Goal: Book appointment/travel/reservation

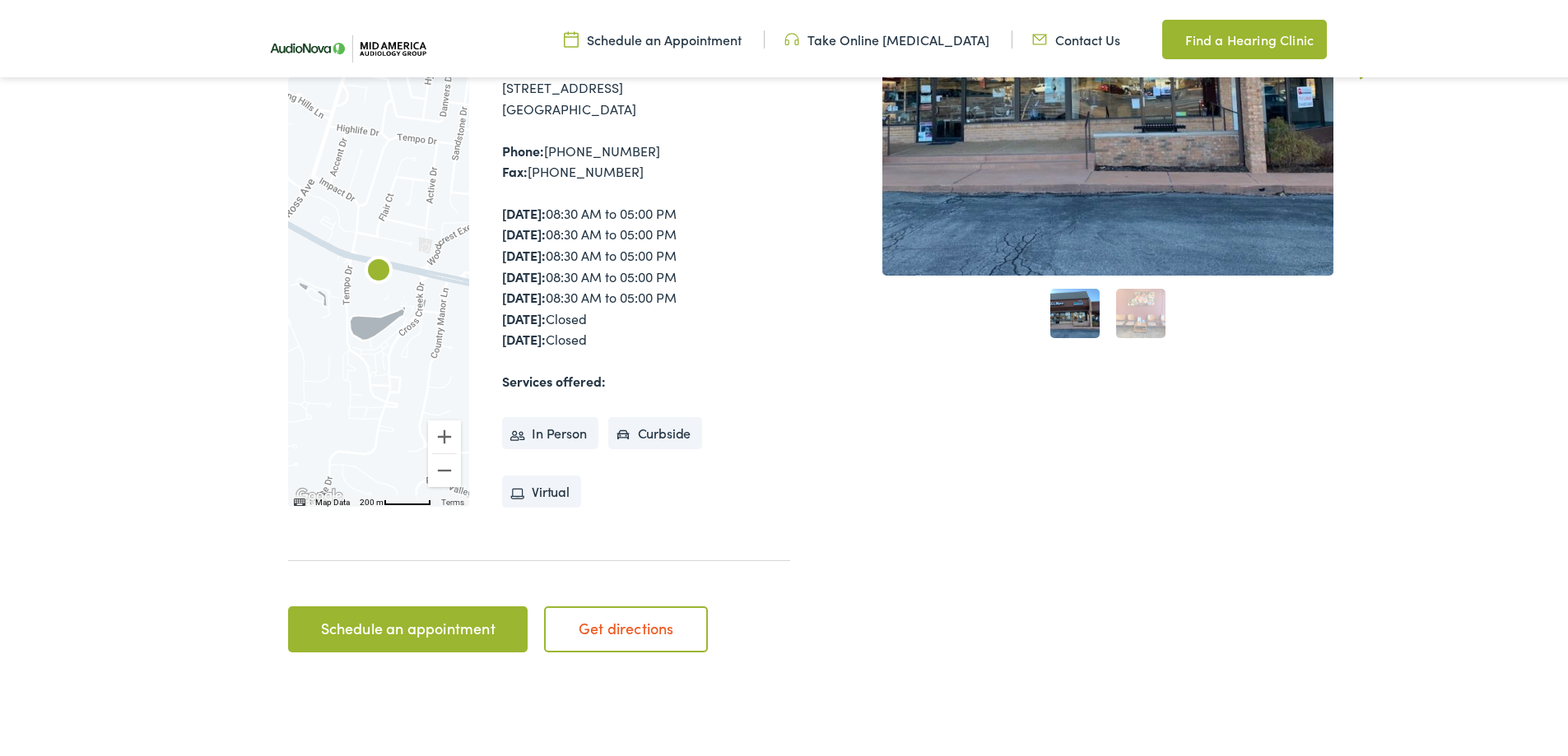
scroll to position [412, 0]
click at [452, 630] on link "Schedule an appointment" at bounding box center [408, 626] width 239 height 46
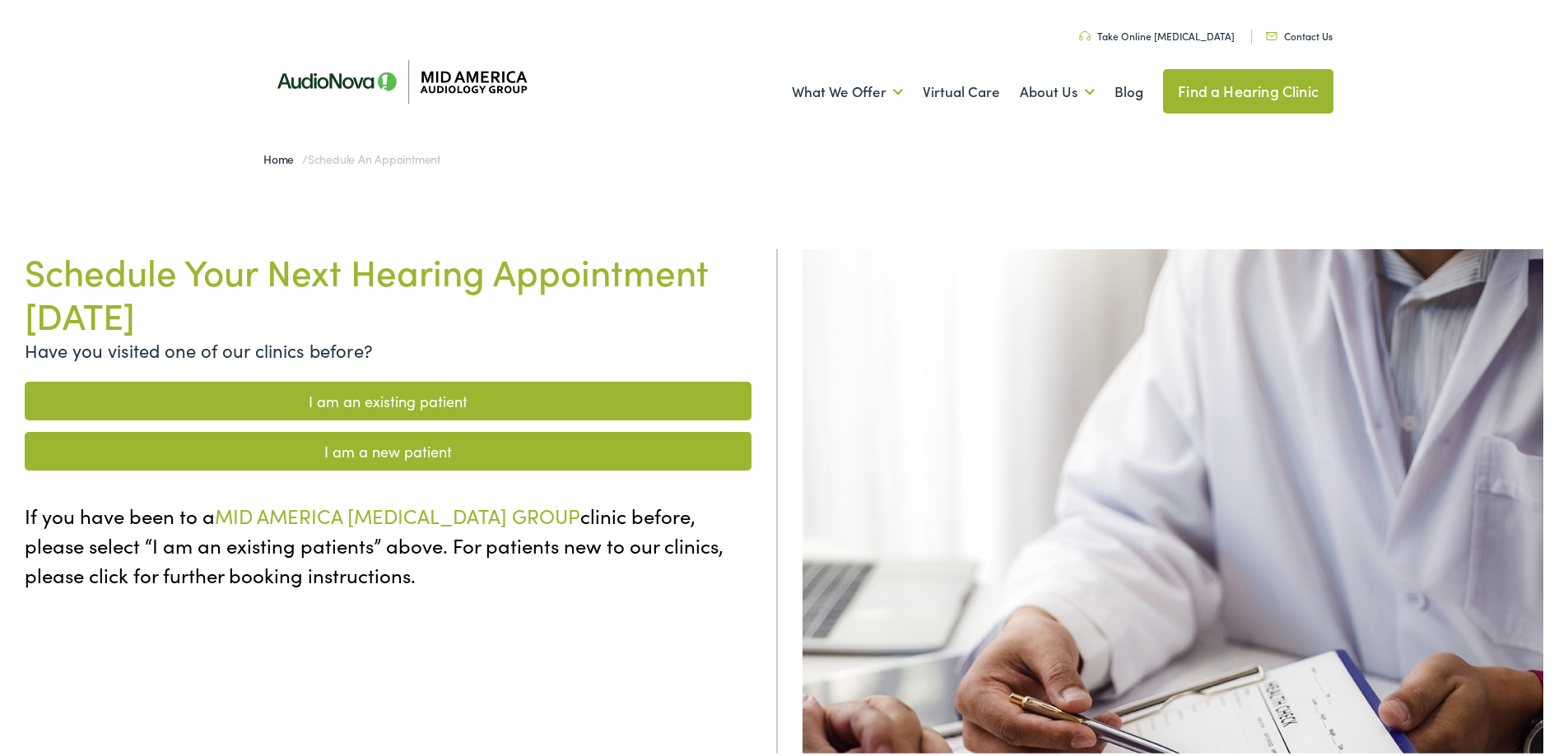
click at [447, 398] on link "I am an existing patient" at bounding box center [388, 398] width 727 height 39
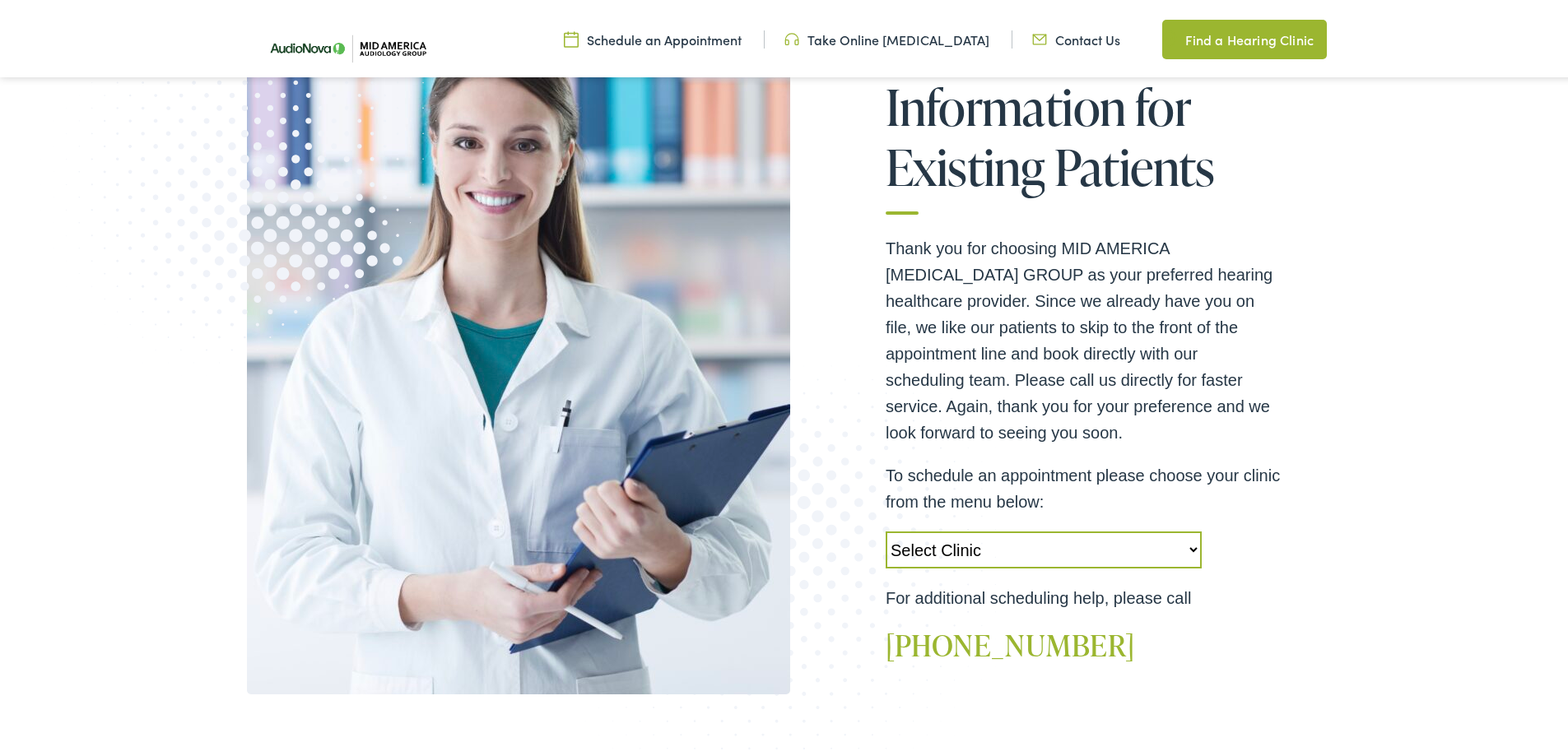
scroll to position [329, 0]
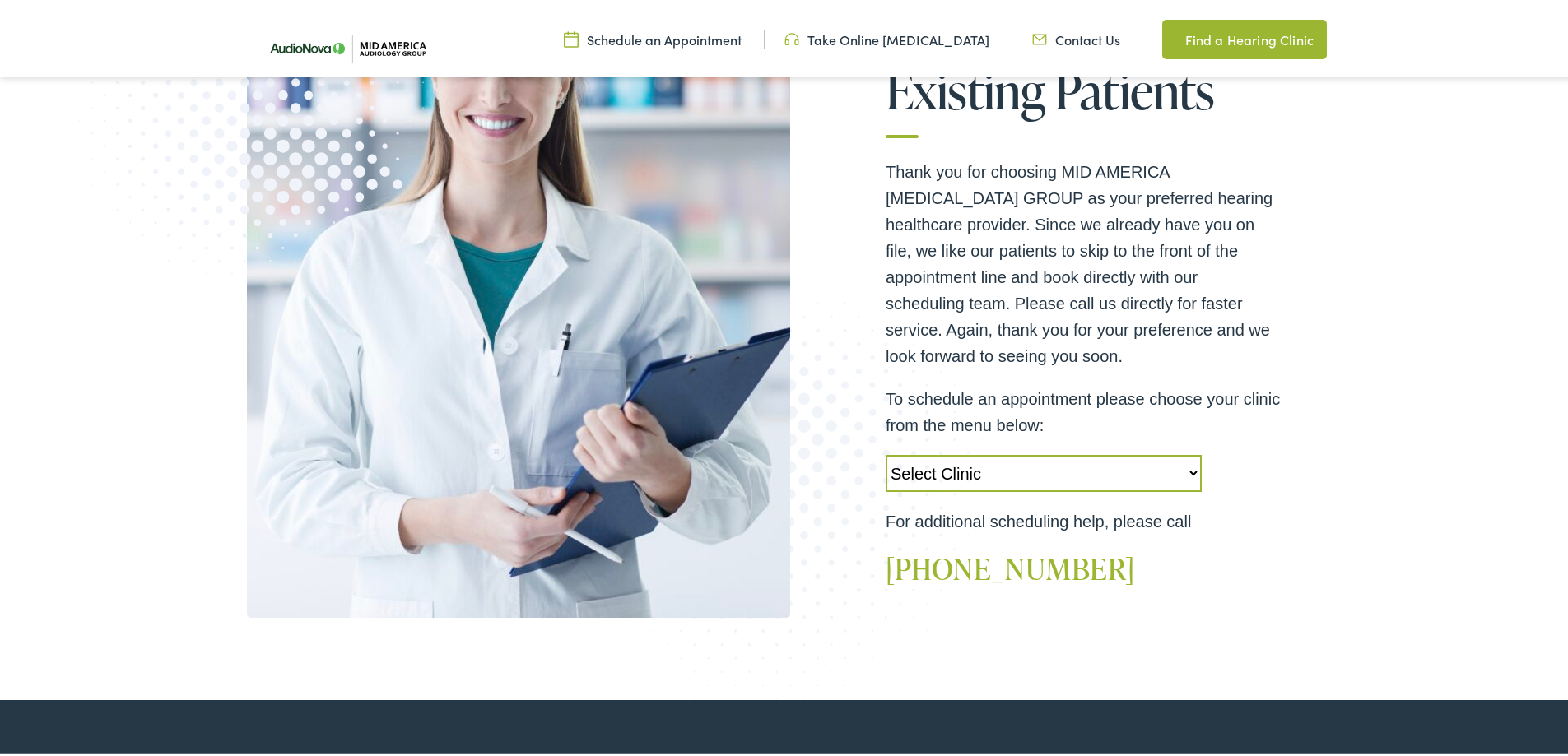
click at [1186, 470] on select "Select Clinic Alton-IL-AudioNova 3511 College Ave Creve Coeur-MO-AudioNova 1235…" at bounding box center [1044, 470] width 316 height 37
select select "https://midamerica.alpacaaudiology.com/locations/creve-coeur-mo/"
click at [886, 451] on select "Select Clinic Alton-IL-AudioNova 3511 College Ave Creve Coeur-MO-AudioNova 1235…" at bounding box center [1044, 470] width 316 height 37
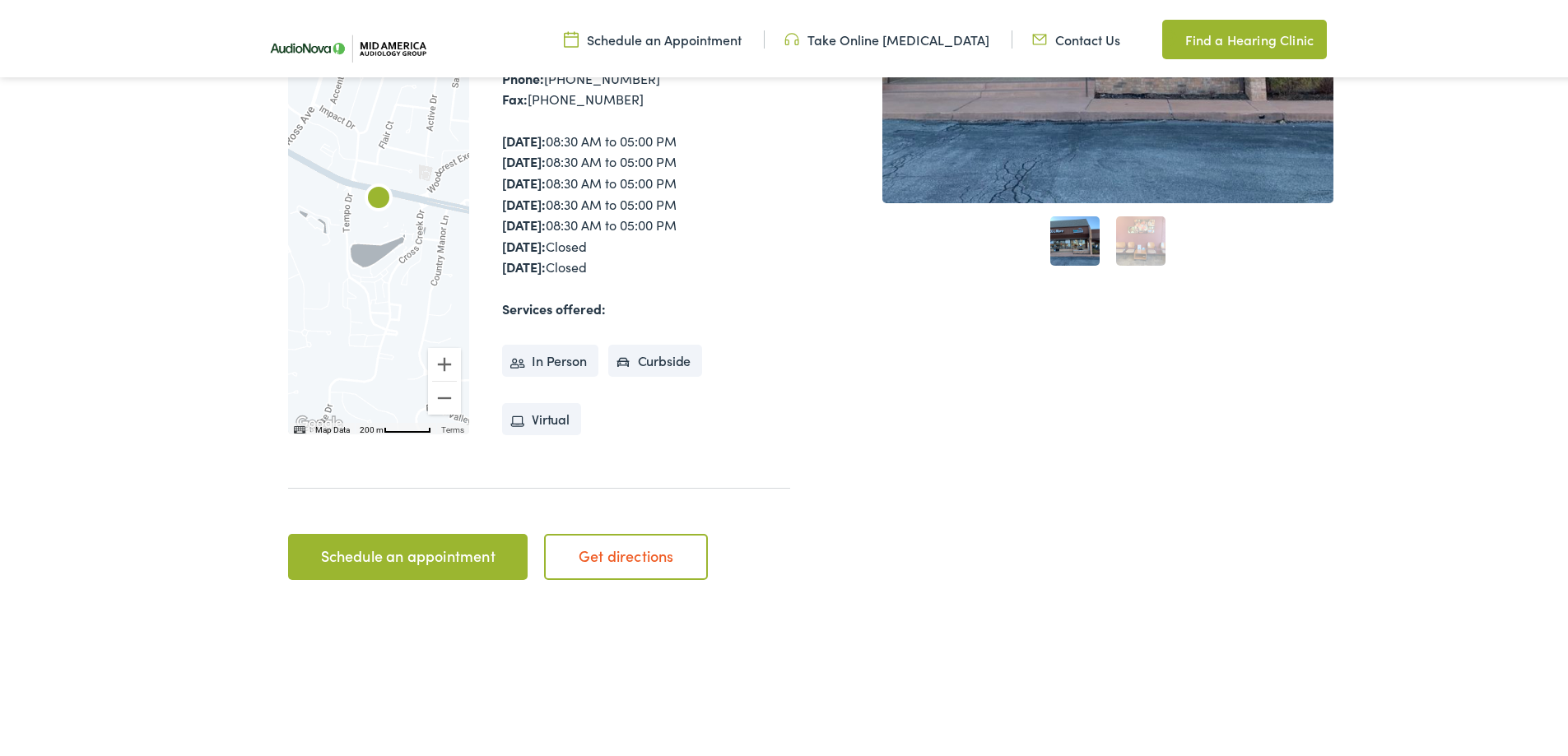
scroll to position [494, 0]
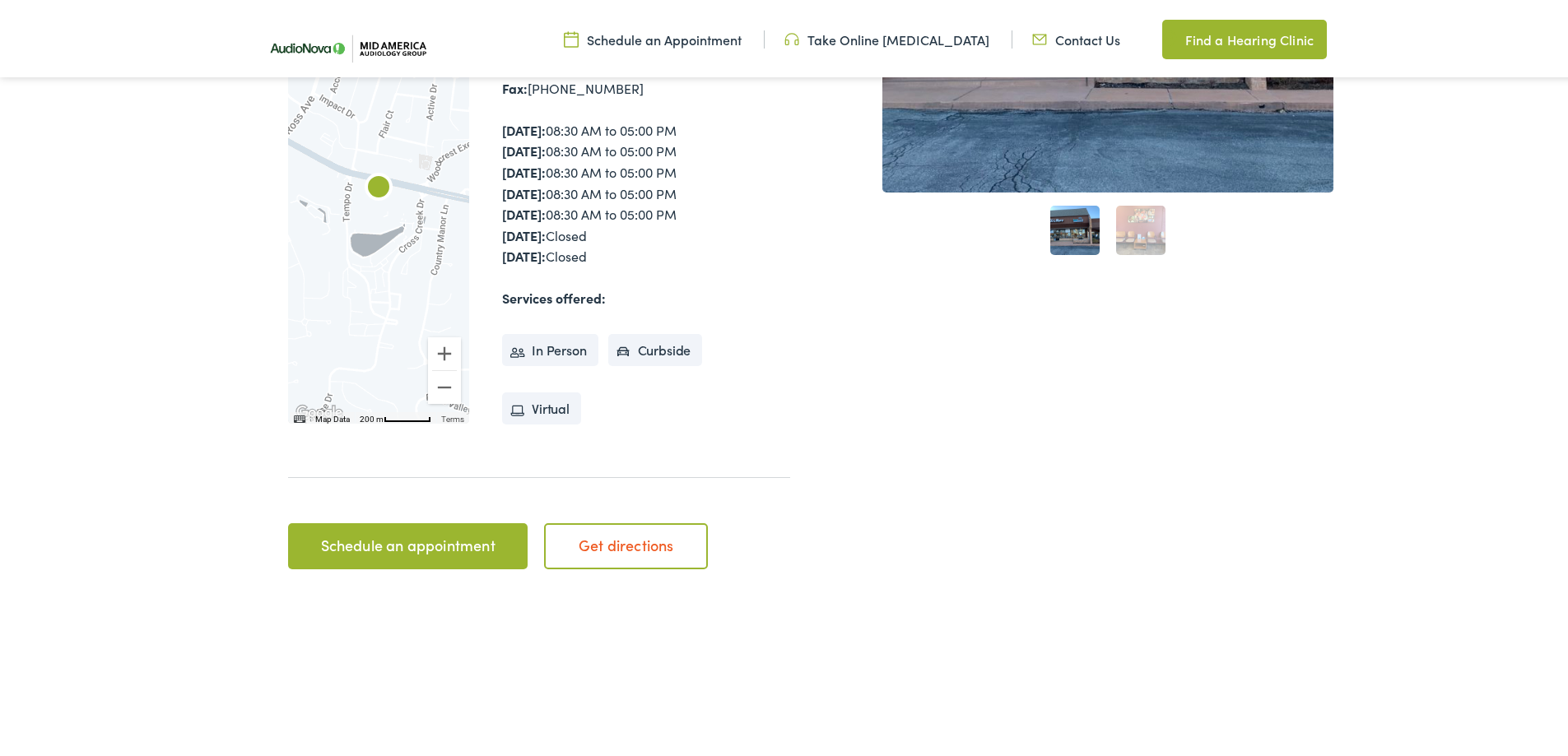
click at [400, 550] on link "Schedule an appointment" at bounding box center [408, 543] width 239 height 46
